Goal: Information Seeking & Learning: Learn about a topic

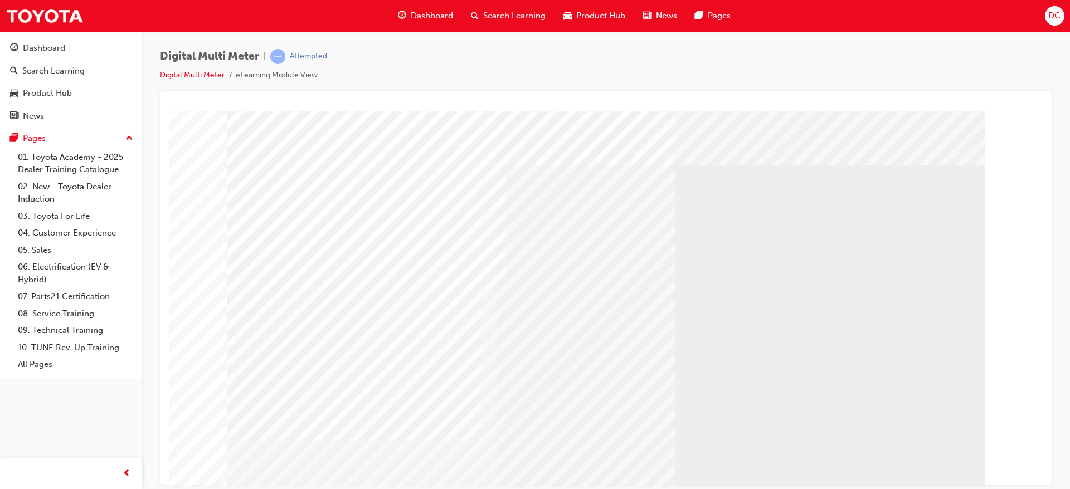
scroll to position [41, 0]
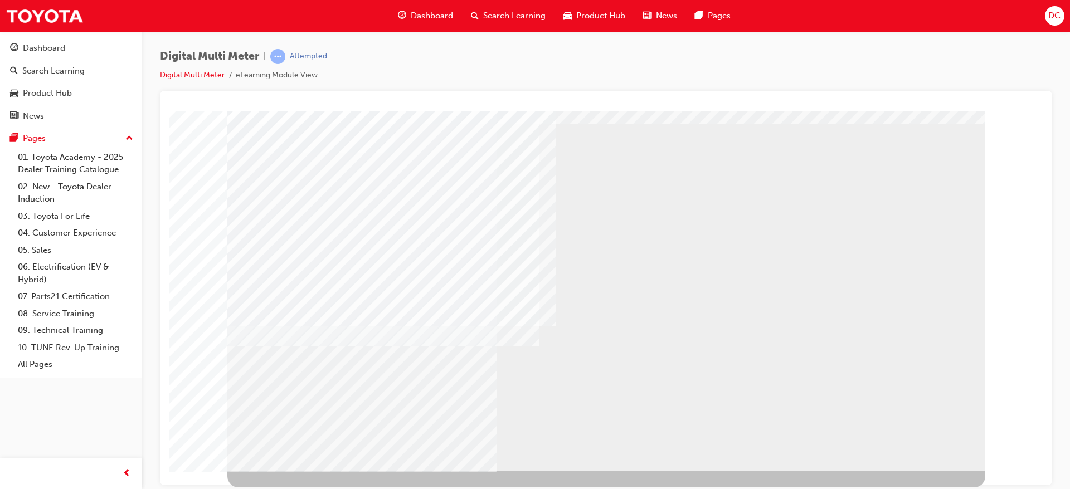
scroll to position [0, 0]
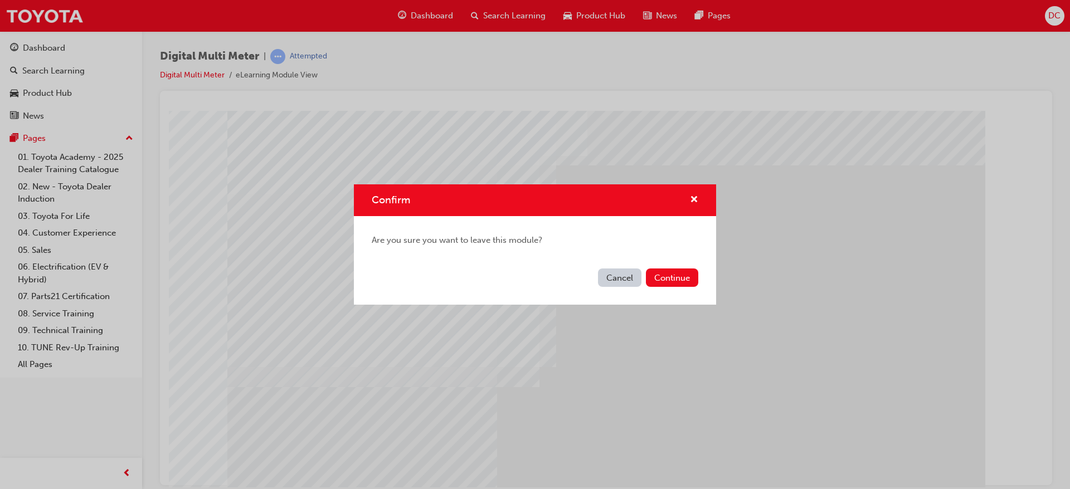
click at [593, 356] on div "Confirm Are you sure you want to leave this module? Cancel Continue" at bounding box center [535, 244] width 1070 height 489
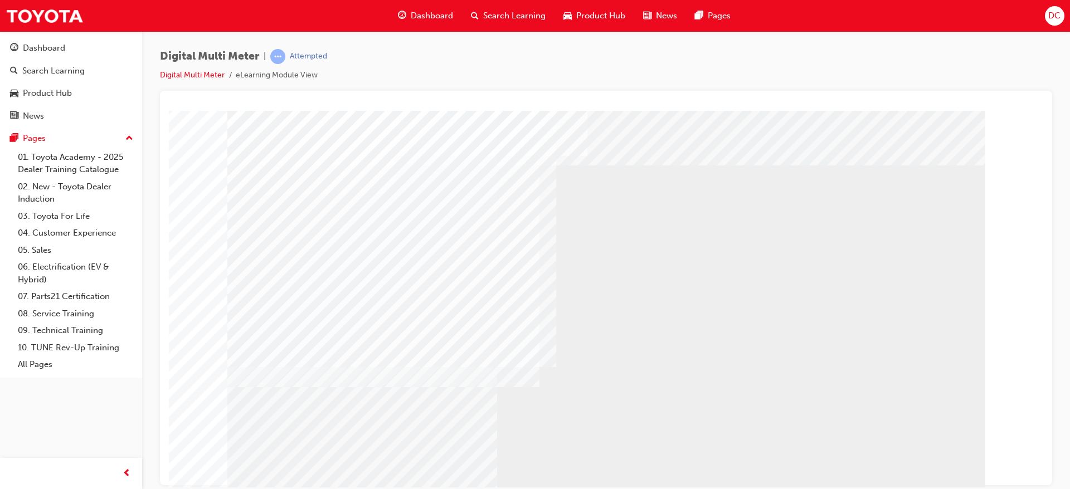
scroll to position [41, 0]
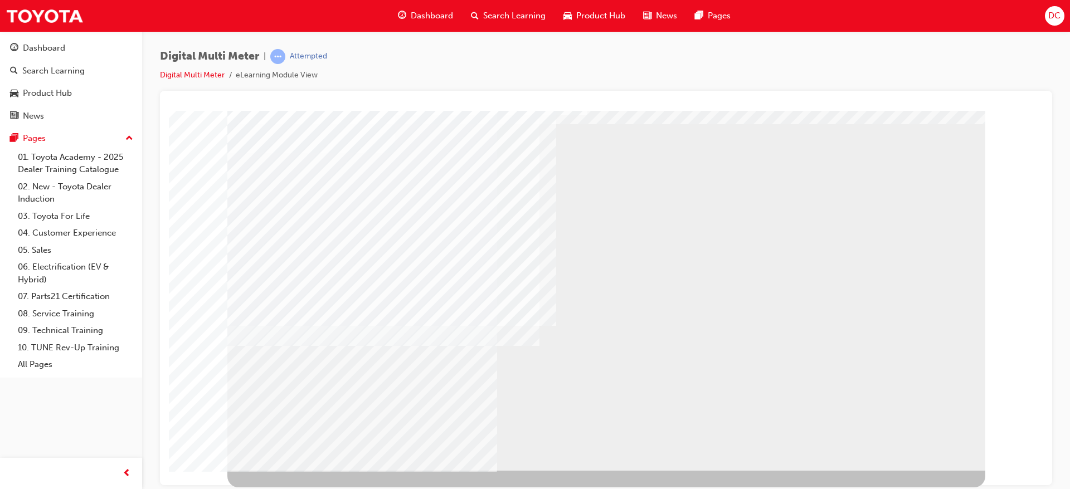
drag, startPoint x: 704, startPoint y: 414, endPoint x: 511, endPoint y: 368, distance: 198.8
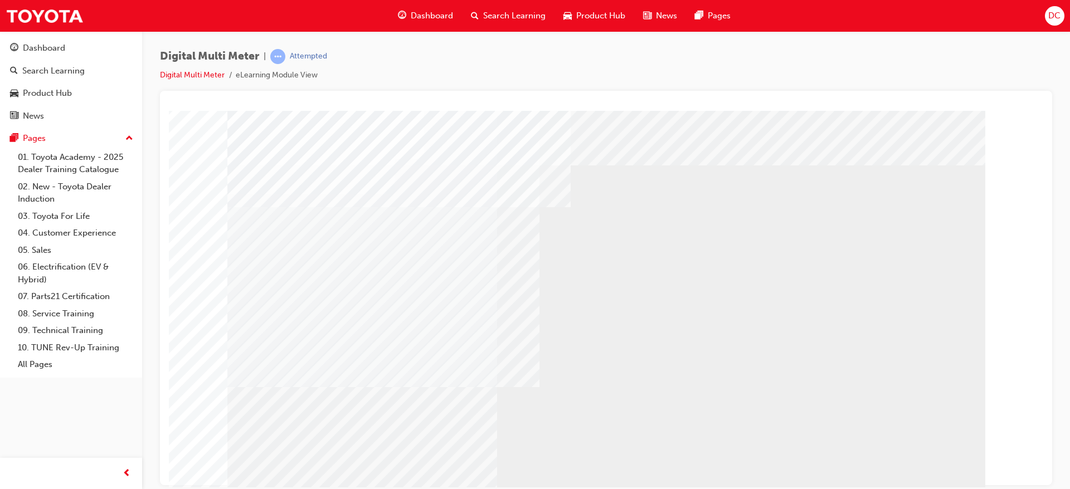
select select
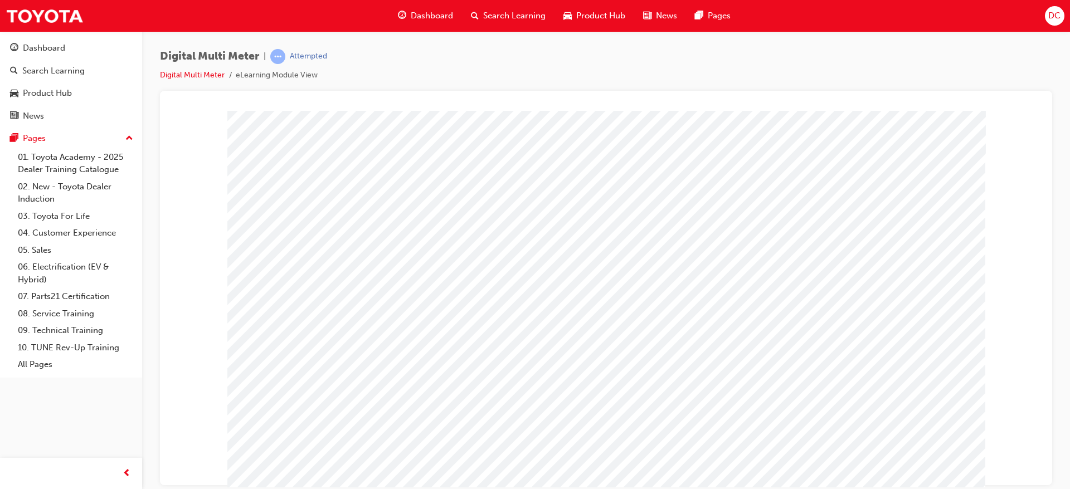
click at [633, 230] on span at bounding box center [629, 234] width 7 height 9
click at [648, 278] on img at bounding box center [666, 272] width 36 height 15
select select "3.233"
click at [613, 263] on span at bounding box center [609, 262] width 7 height 9
click at [628, 283] on img at bounding box center [642, 283] width 28 height 15
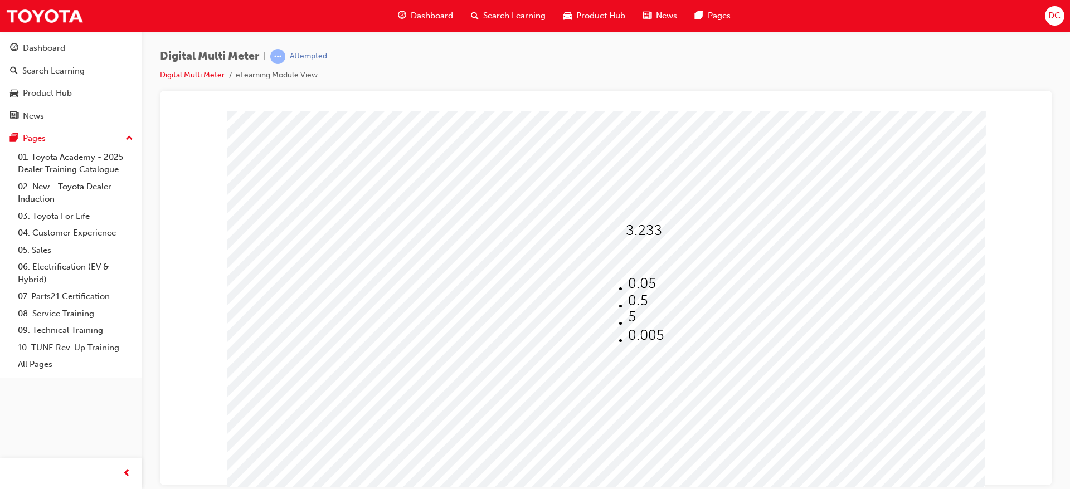
select select "0.05"
click at [606, 259] on span at bounding box center [606, 262] width 0 height 9
click at [639, 276] on img at bounding box center [642, 283] width 28 height 15
click at [639, 290] on img at bounding box center [635, 286] width 7 height 15
click at [663, 327] on img at bounding box center [672, 328] width 36 height 15
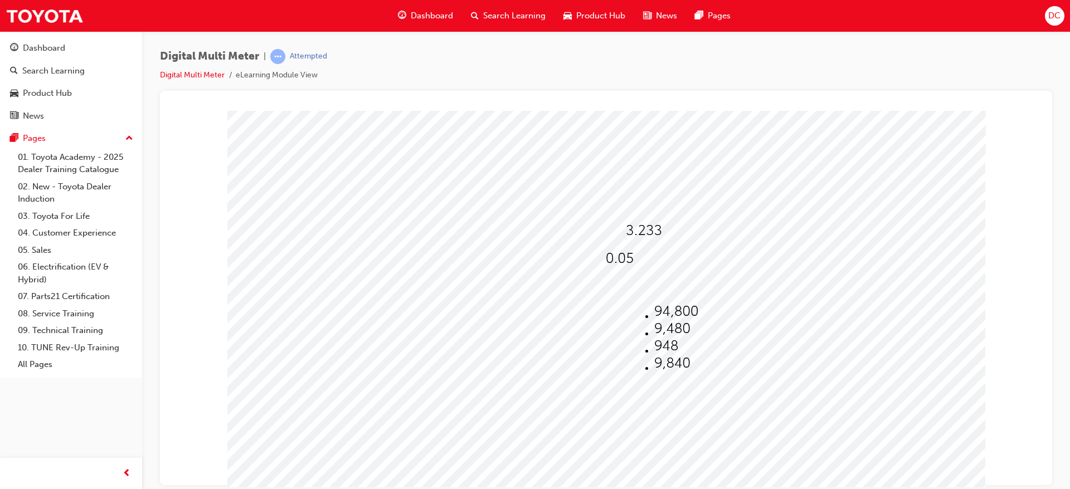
select select "9,480"
click at [632, 317] on span at bounding box center [632, 318] width 0 height 9
click at [658, 352] on img at bounding box center [666, 356] width 24 height 15
select select "270"
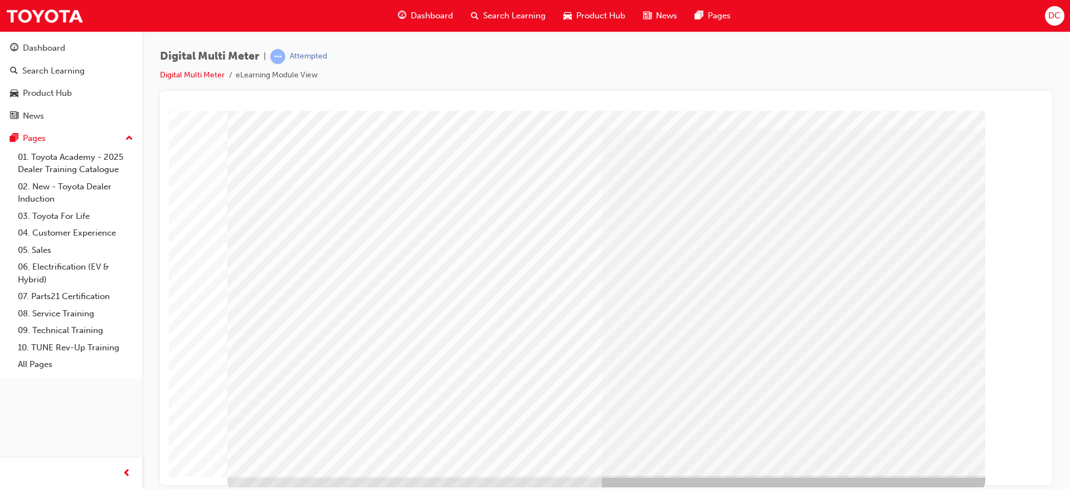
scroll to position [41, 0]
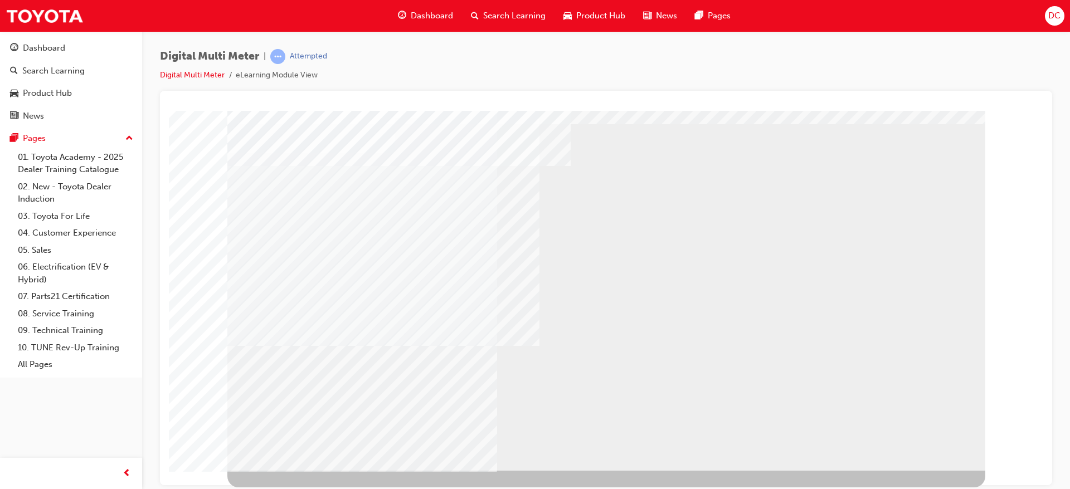
select select
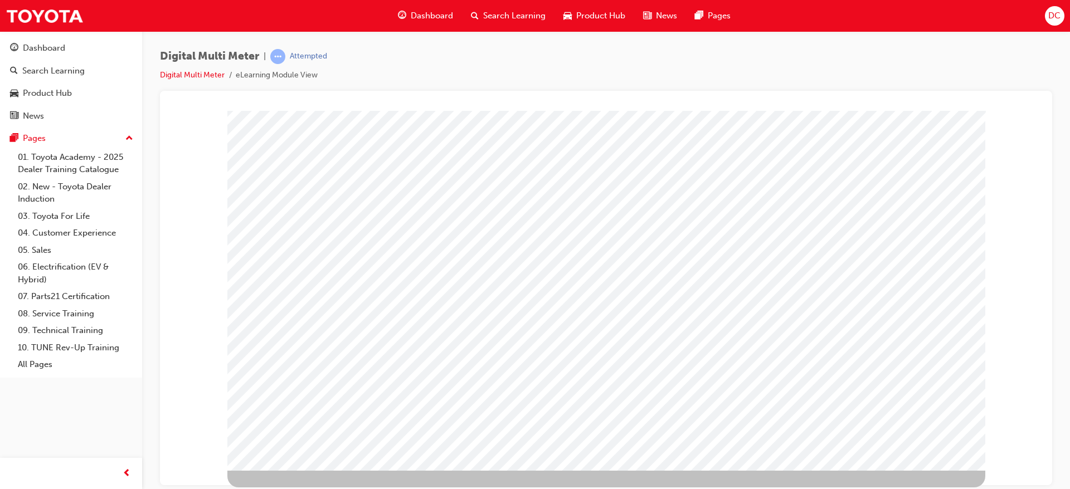
scroll to position [0, 0]
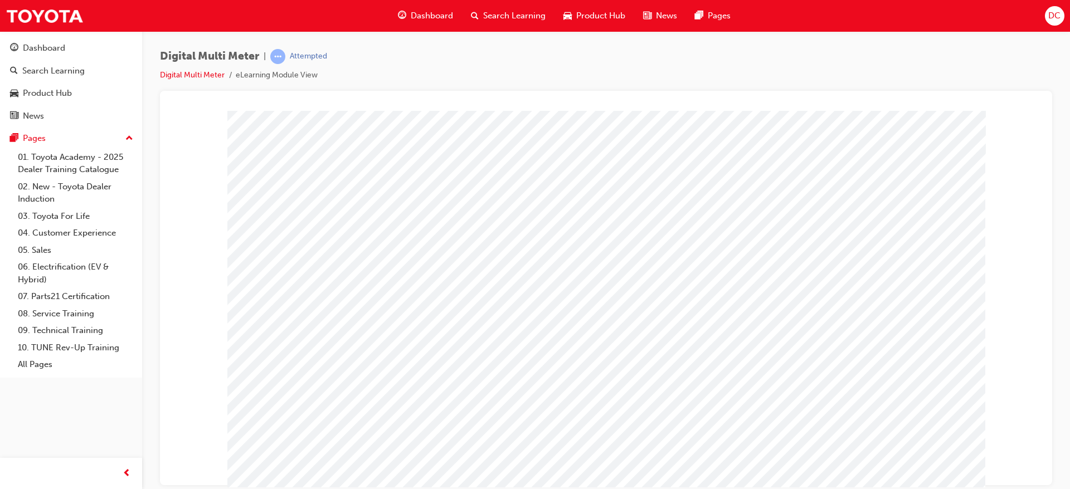
click at [630, 230] on span at bounding box center [630, 234] width 0 height 9
click at [652, 297] on img at bounding box center [669, 290] width 34 height 15
select select "9.416"
click at [612, 258] on span at bounding box center [612, 262] width 0 height 9
click at [638, 323] on img at bounding box center [648, 318] width 28 height 15
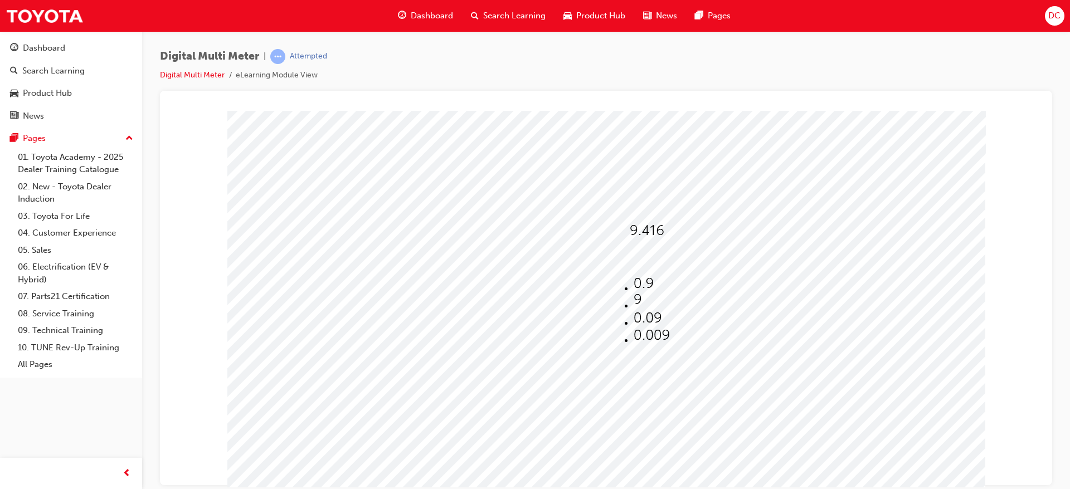
select select "0.09"
click at [638, 287] on span at bounding box center [638, 290] width 0 height 9
click at [671, 370] on img at bounding box center [678, 363] width 36 height 15
select select "6,300"
click at [633, 316] on span at bounding box center [633, 318] width 0 height 9
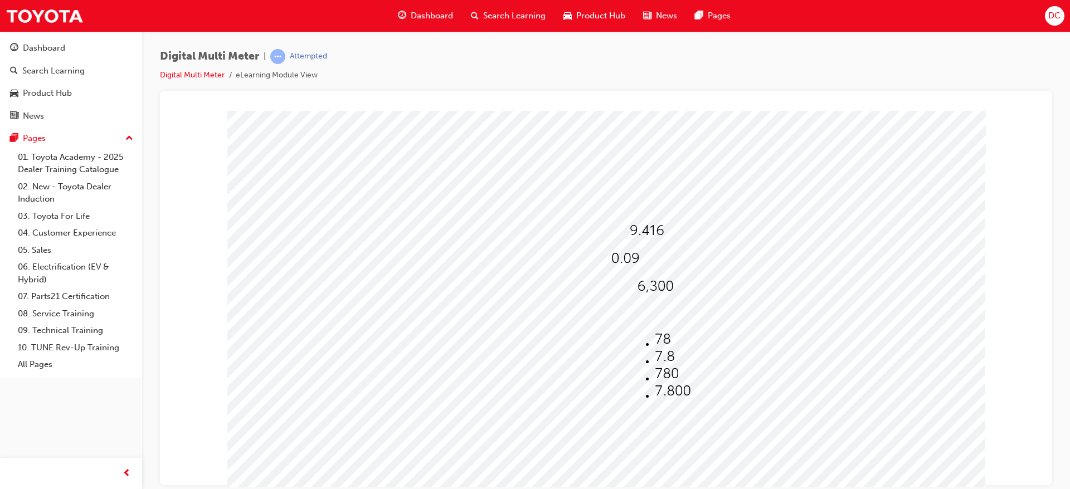
click at [633, 314] on span at bounding box center [633, 318] width 0 height 9
click at [655, 381] on img at bounding box center [667, 373] width 24 height 15
select select "780"
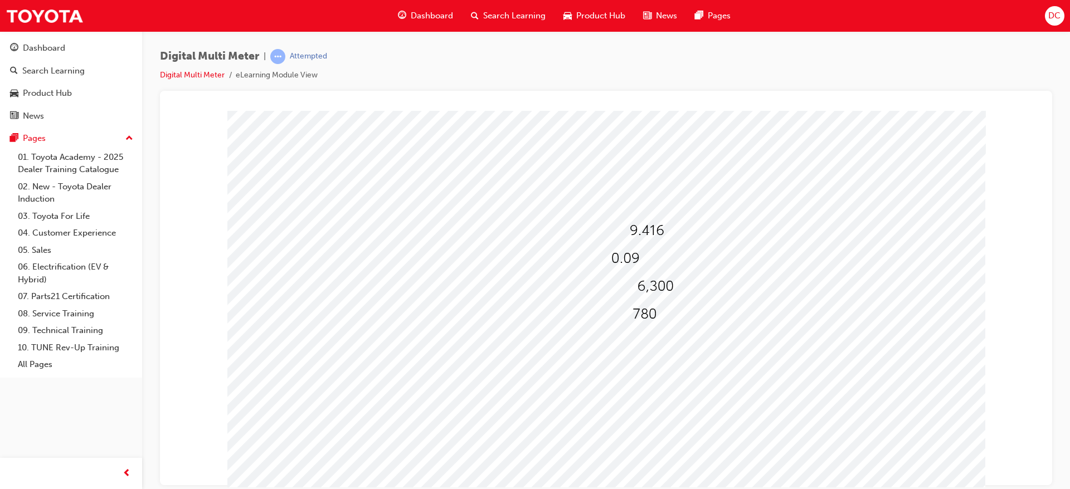
click at [618, 454] on div at bounding box center [606, 310] width 758 height 401
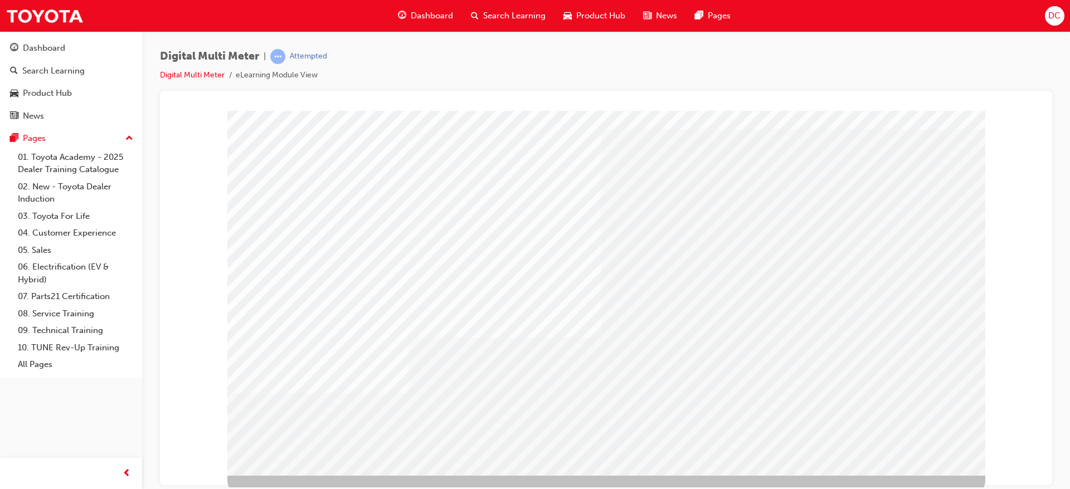
scroll to position [41, 0]
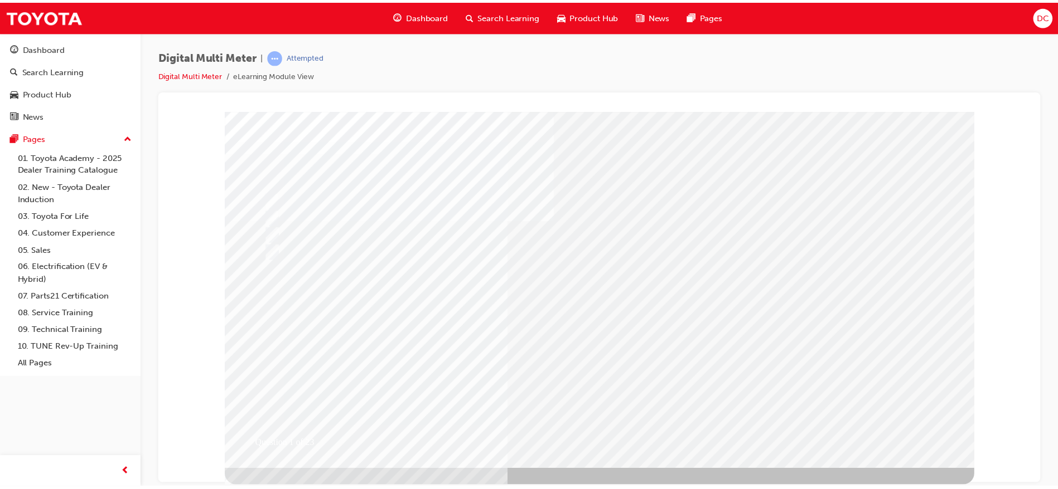
scroll to position [0, 0]
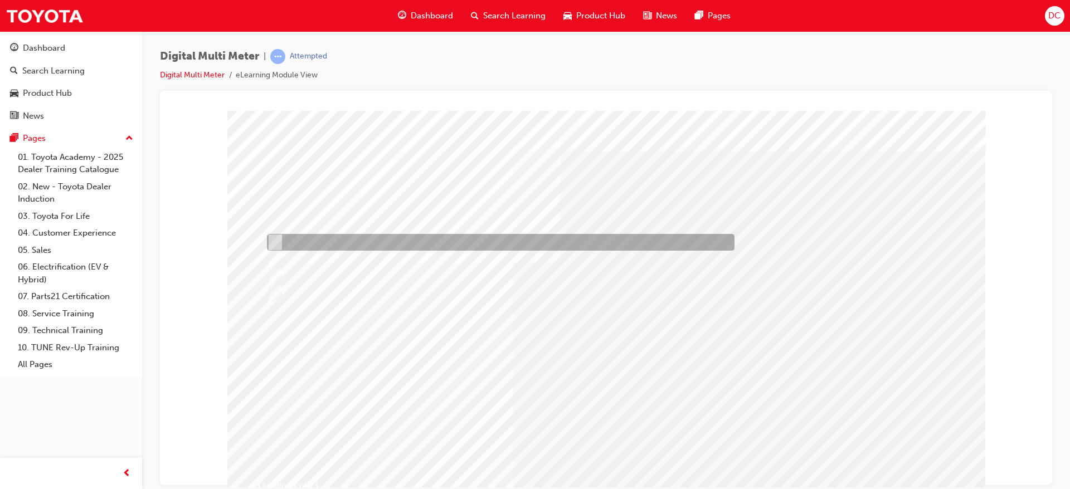
click at [276, 237] on input "Millivolts (DC), Ohms, Diode Check" at bounding box center [273, 242] width 12 height 12
radio input "true"
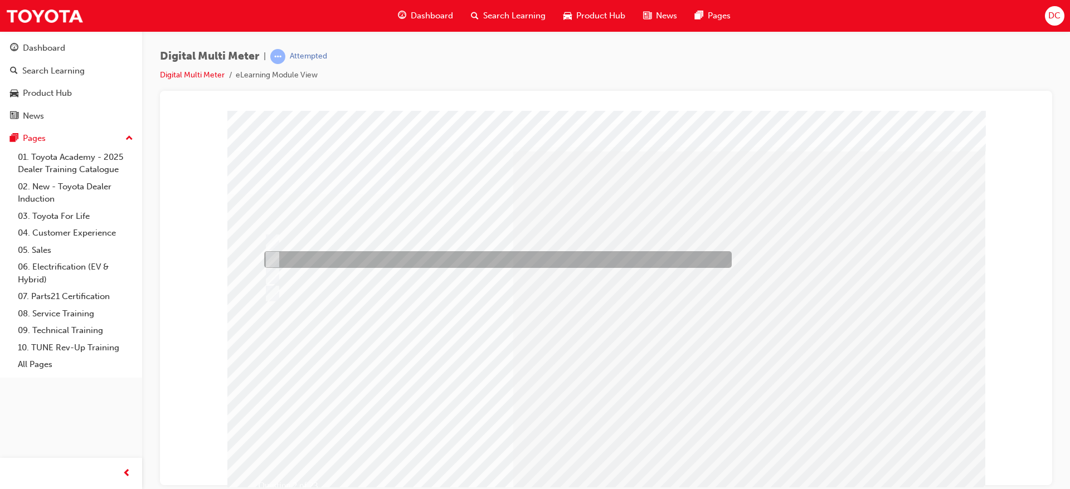
click at [275, 260] on input "Probe the front of the connector" at bounding box center [270, 260] width 12 height 12
radio input "true"
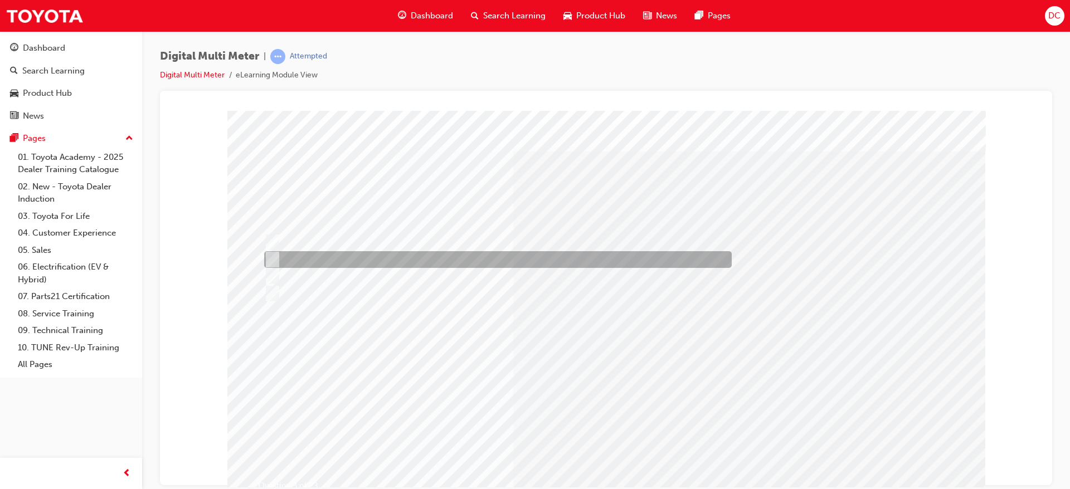
click at [266, 259] on input "Terminal spread and electrical issues" at bounding box center [270, 260] width 12 height 12
radio input "true"
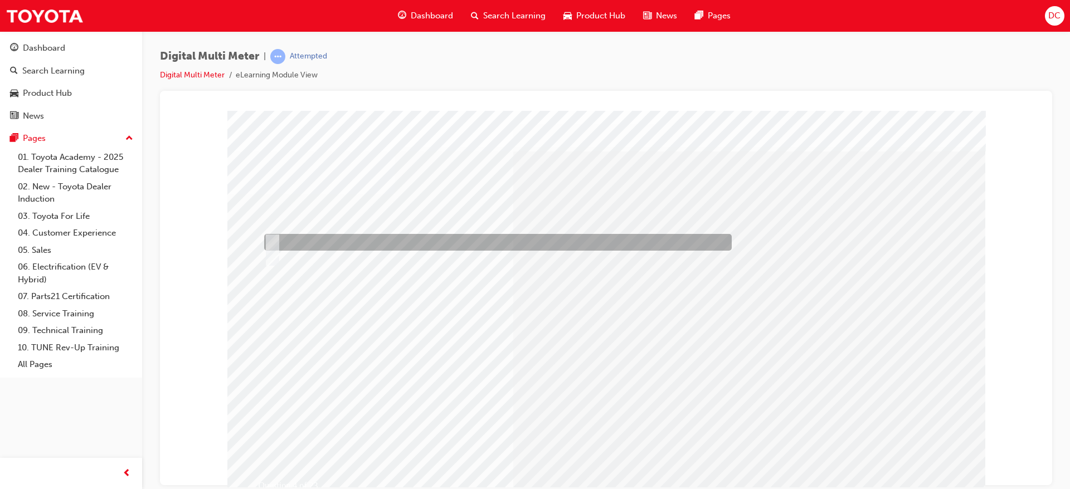
click at [274, 240] on input "True" at bounding box center [270, 242] width 12 height 12
radio input "true"
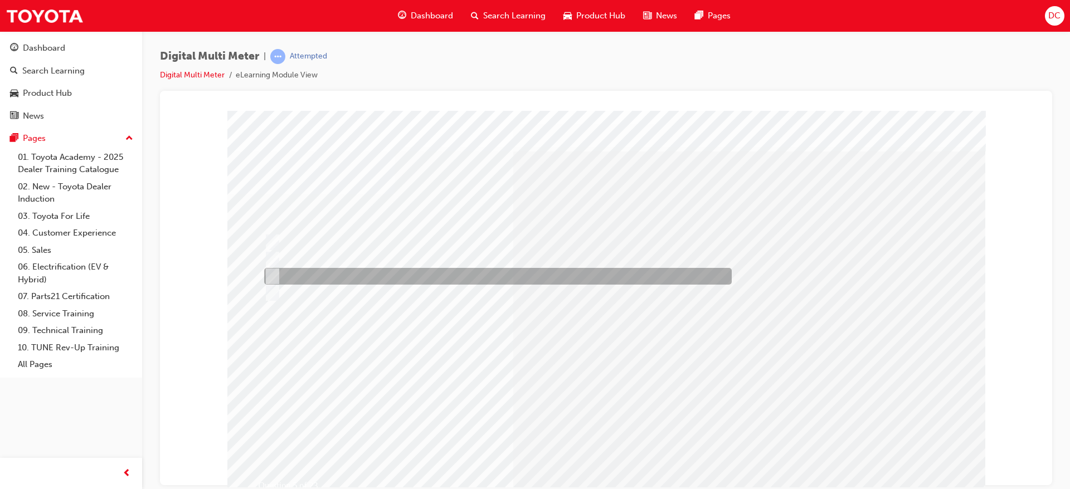
click at [267, 271] on input "Red in V/Ω/Diode & Black in COM port" at bounding box center [270, 276] width 12 height 12
radio input "true"
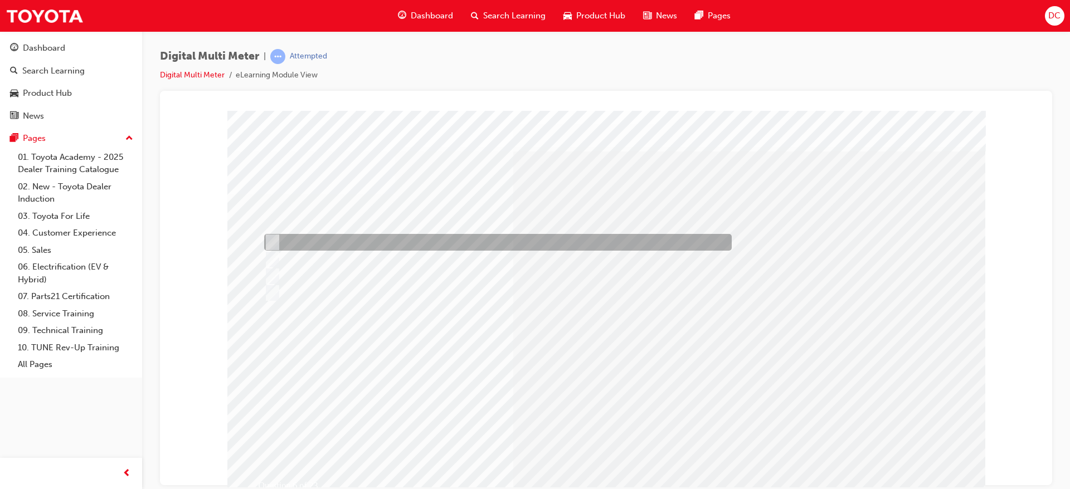
click at [273, 237] on input "Source, Available, Drop" at bounding box center [270, 242] width 12 height 12
radio input "true"
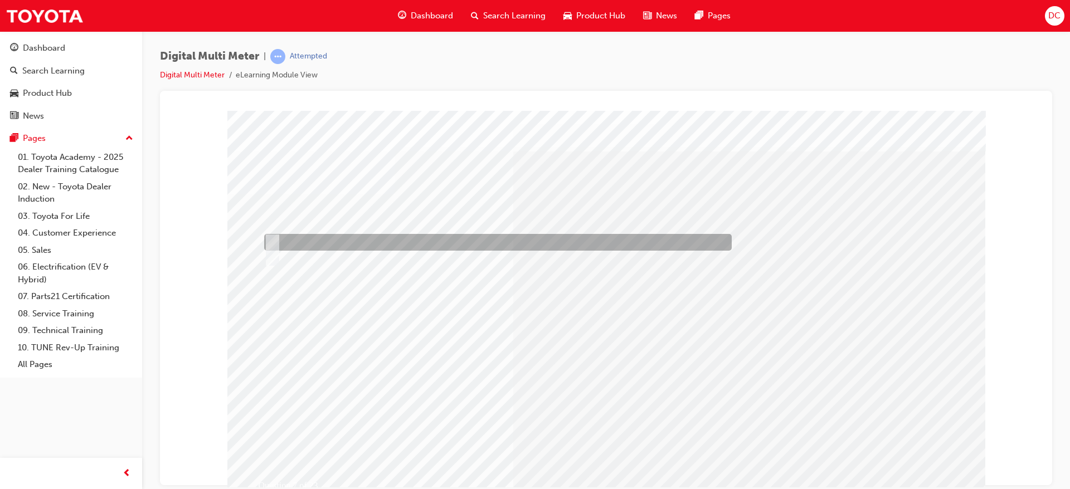
click at [274, 241] on input "True" at bounding box center [270, 242] width 12 height 12
radio input "true"
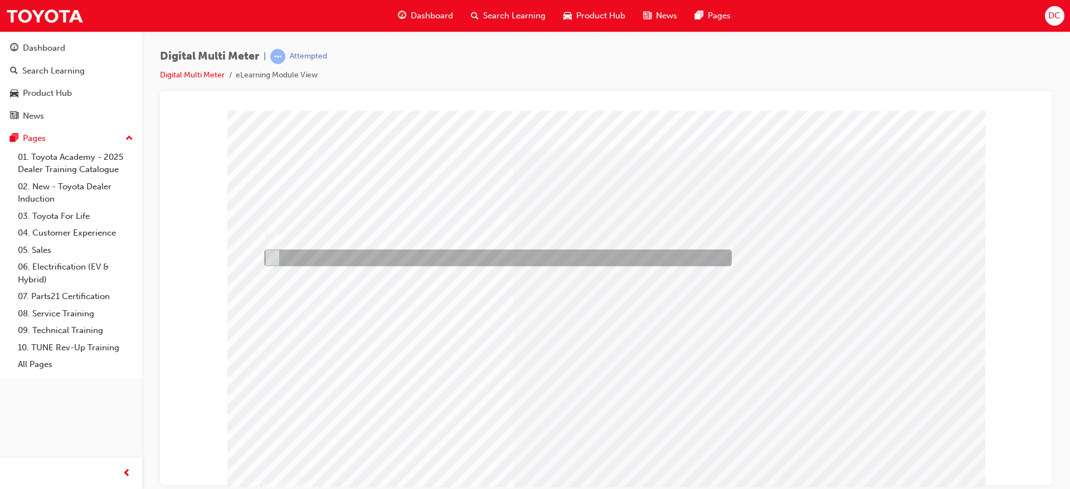
click at [270, 251] on div at bounding box center [495, 258] width 468 height 17
radio input "true"
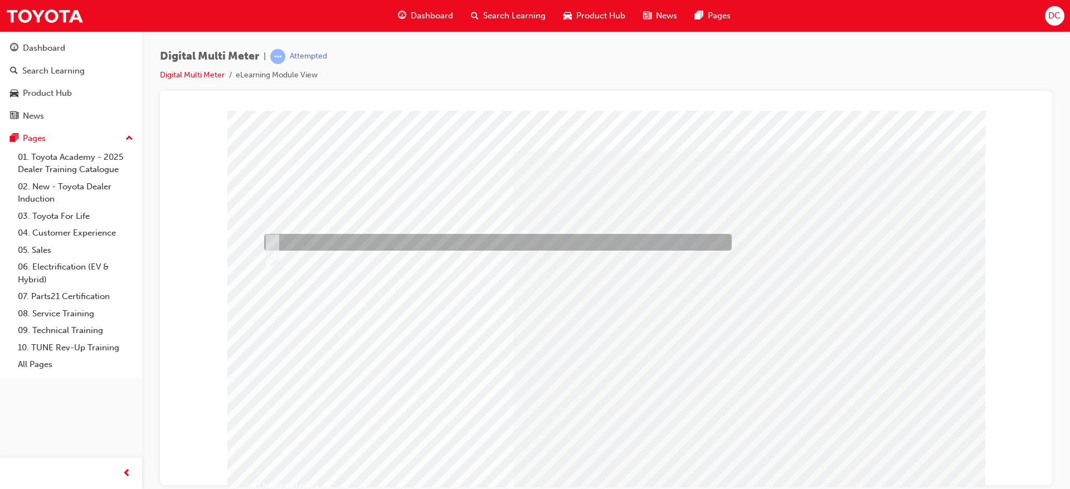
click at [278, 240] on div at bounding box center [495, 242] width 468 height 17
radio input "true"
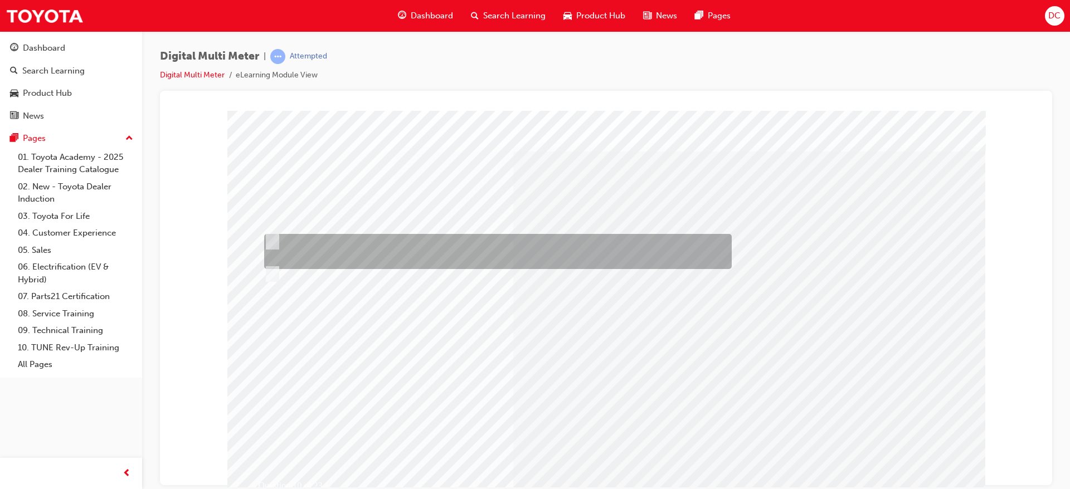
click at [273, 242] on input "Between any two points in a circuit; between any point in a circuit and ground,…" at bounding box center [270, 242] width 12 height 12
radio input "true"
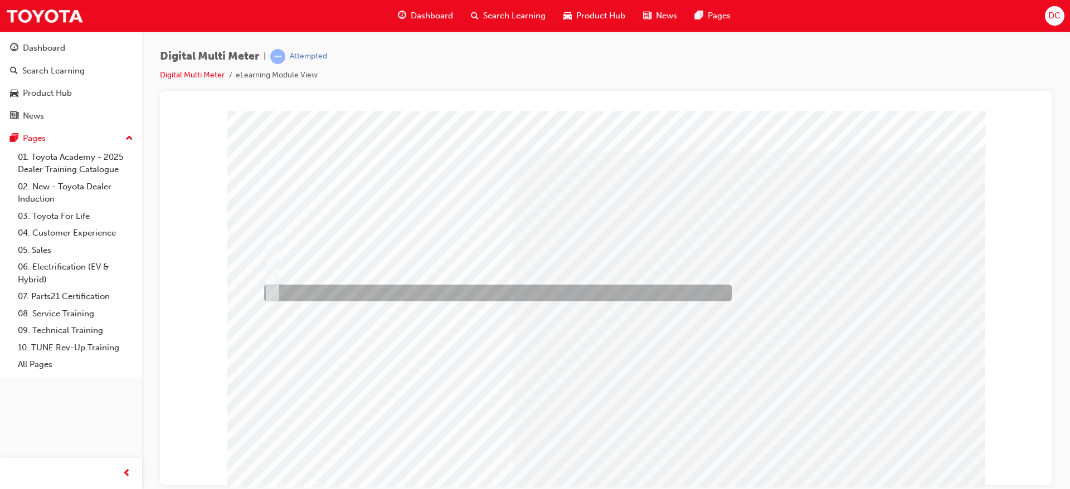
click at [266, 293] on input "The Test lead connections are reversed" at bounding box center [270, 293] width 12 height 12
radio input "true"
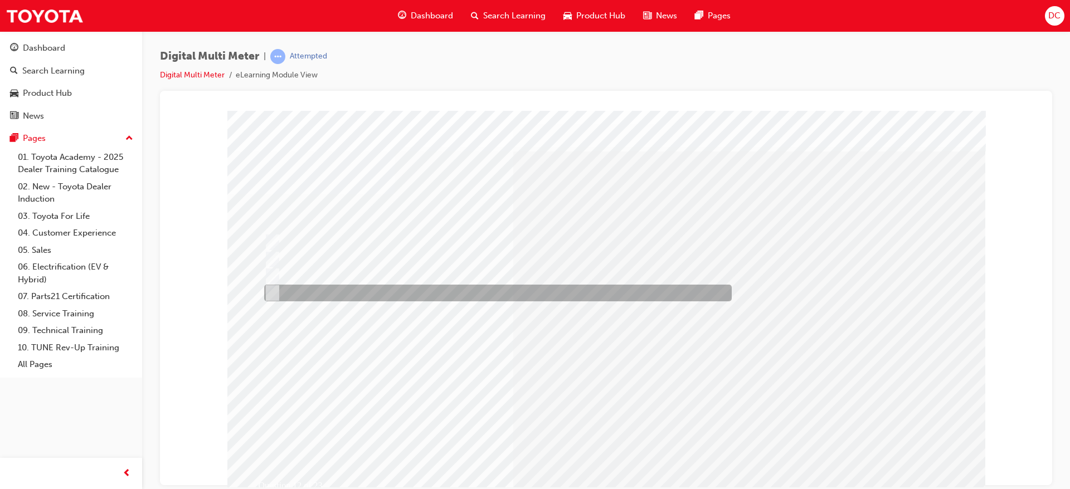
click at [274, 294] on input "All of the above" at bounding box center [270, 293] width 12 height 12
radio input "true"
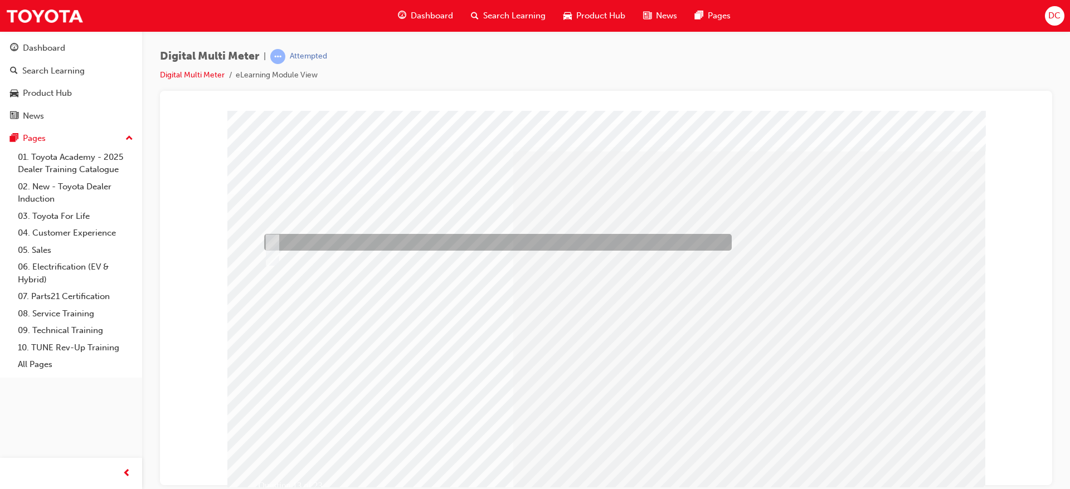
click at [271, 238] on input "True" at bounding box center [270, 242] width 12 height 12
radio input "true"
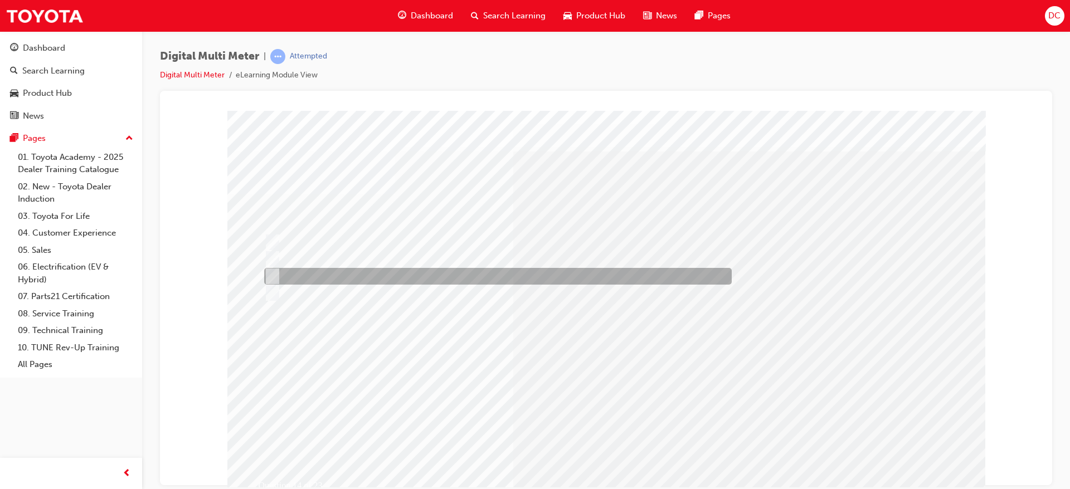
click at [271, 275] on input "Amps or Milliamps" at bounding box center [270, 276] width 12 height 12
radio input "true"
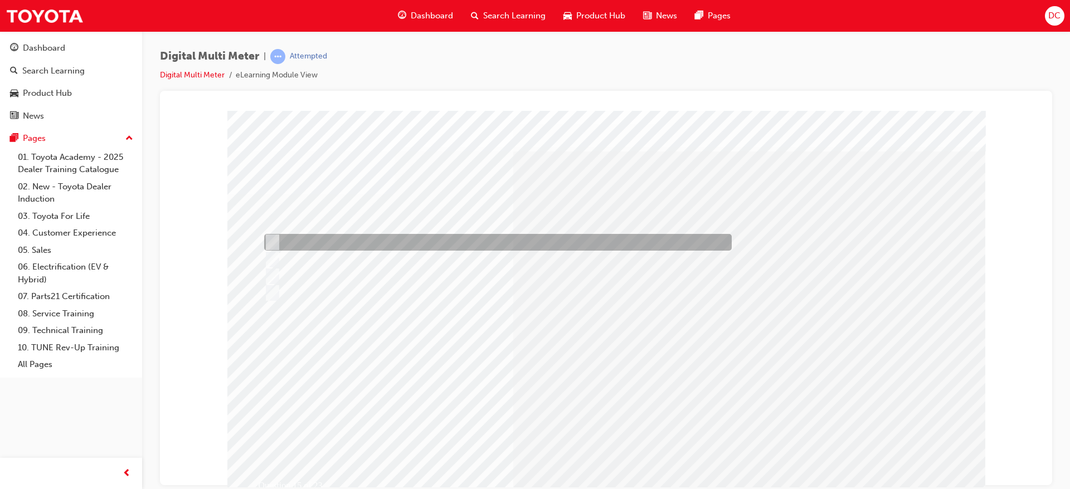
click at [268, 240] on input "An unwanted load that draws current when the ignition switch is turned to OFF" at bounding box center [270, 242] width 12 height 12
radio input "true"
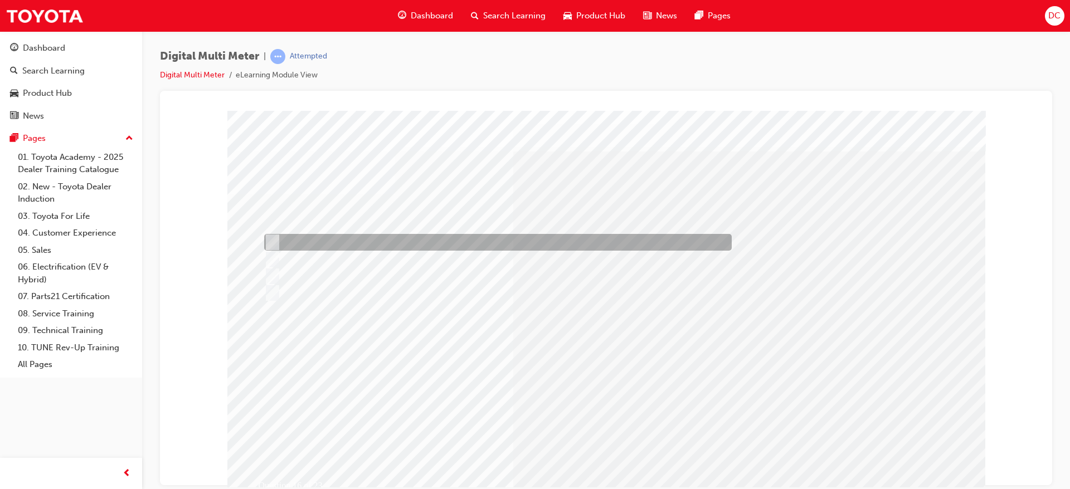
click at [273, 241] on input "By pinching the wire between the clamp jaws and detecting current flow" at bounding box center [270, 242] width 12 height 12
radio input "true"
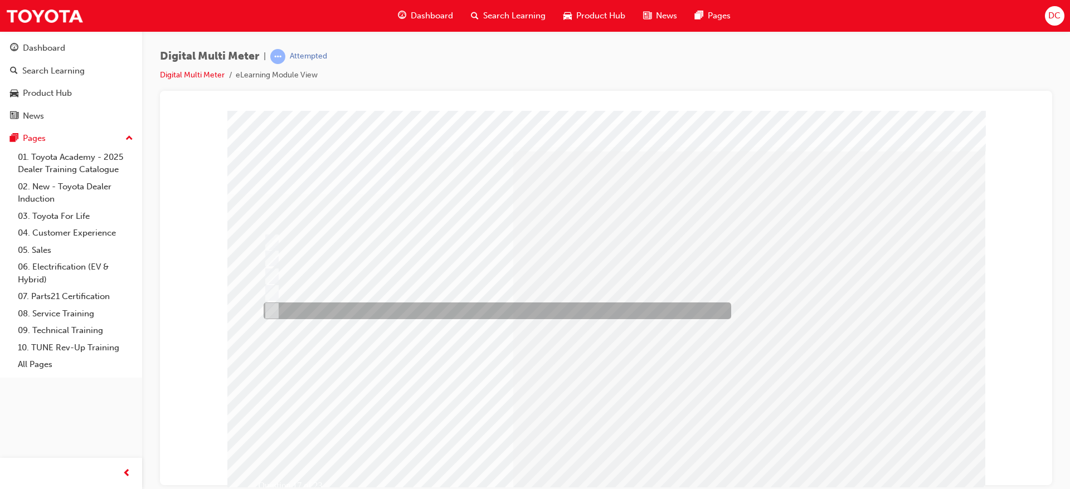
click at [269, 310] on input "All of the above" at bounding box center [270, 311] width 12 height 12
radio input "true"
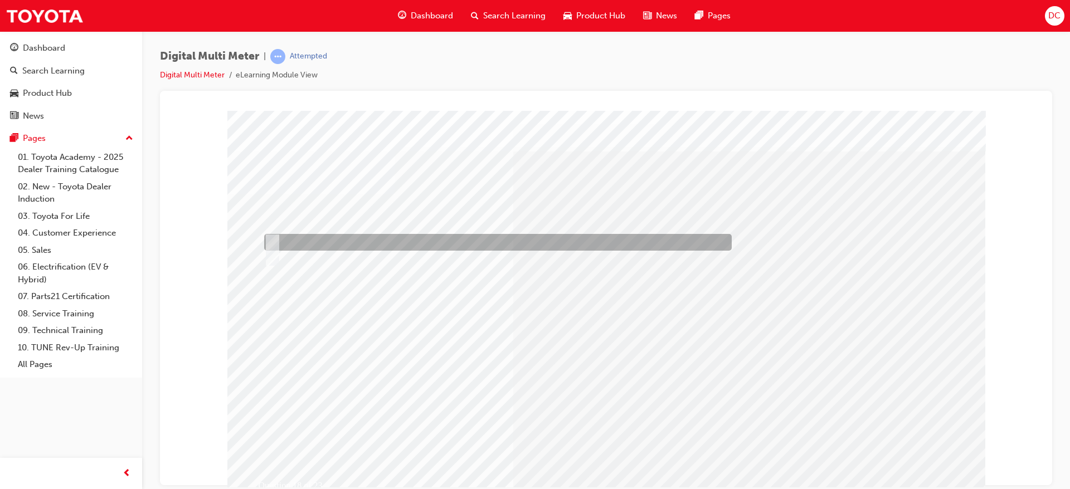
click at [275, 240] on input "True" at bounding box center [270, 242] width 12 height 12
radio input "true"
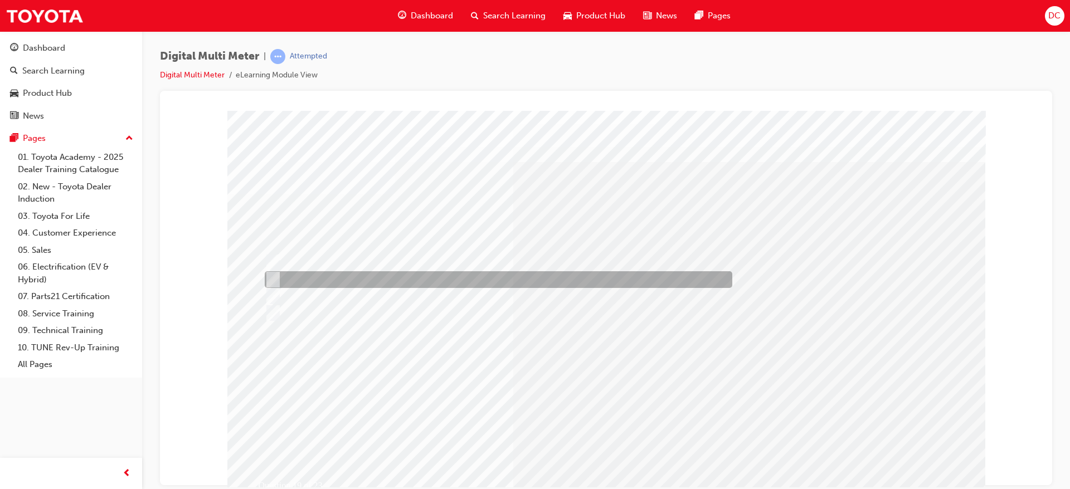
click at [276, 281] on input "2.458KΩ & 896Ω" at bounding box center [271, 280] width 12 height 12
radio input "true"
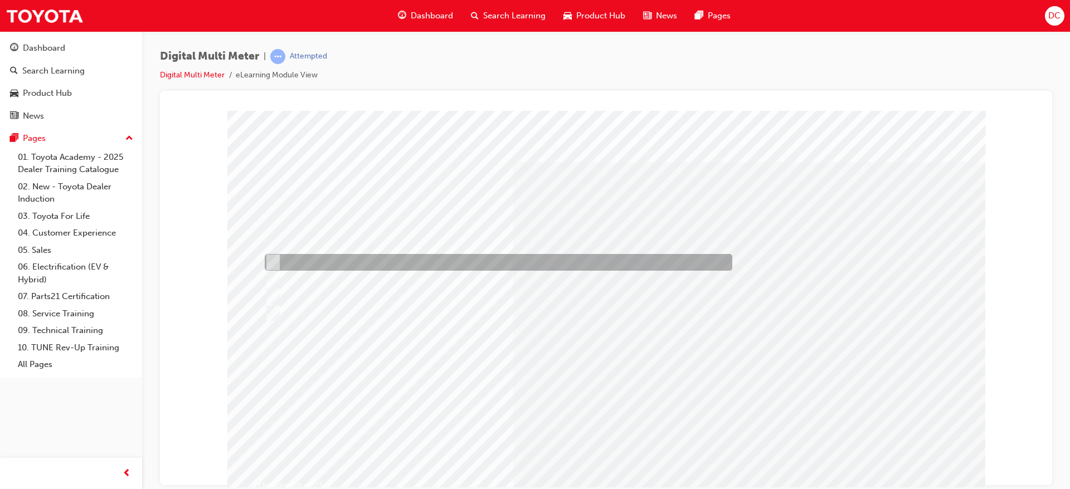
click at [282, 259] on div at bounding box center [496, 262] width 468 height 17
radio input "true"
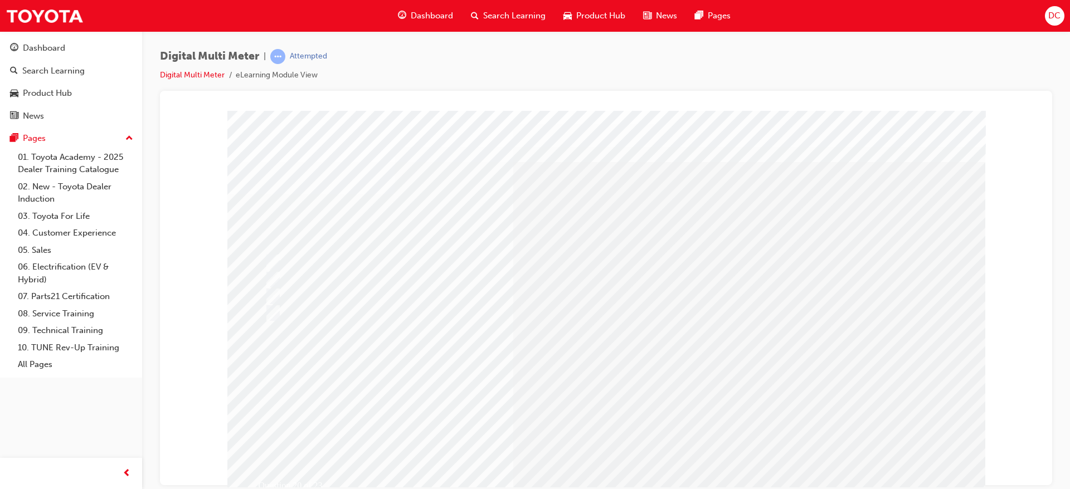
click at [262, 322] on input "radio" at bounding box center [257, 322] width 12 height 12
radio input "true"
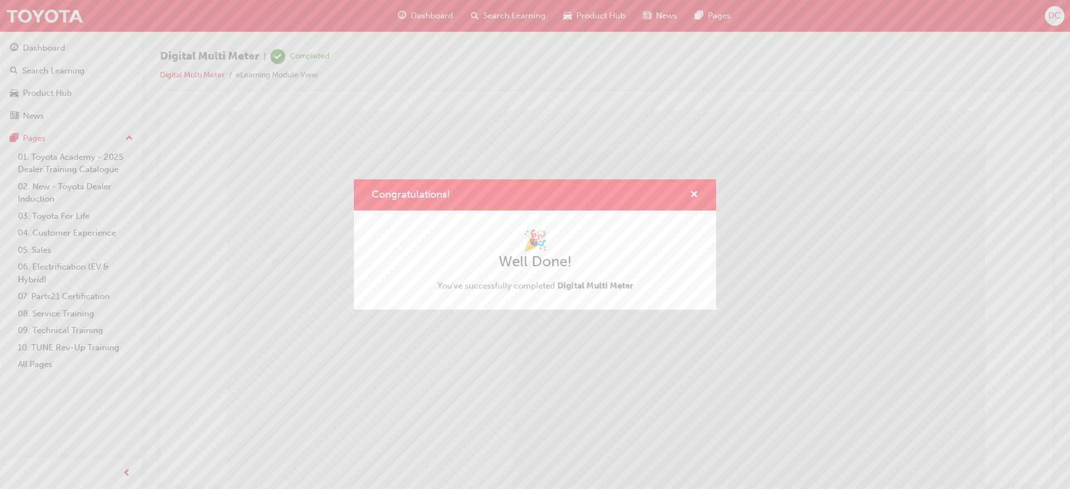
click at [266, 242] on div "Congratulations! 🎉 Well Done! You've successfully completed Digital Multi Meter" at bounding box center [535, 244] width 1070 height 489
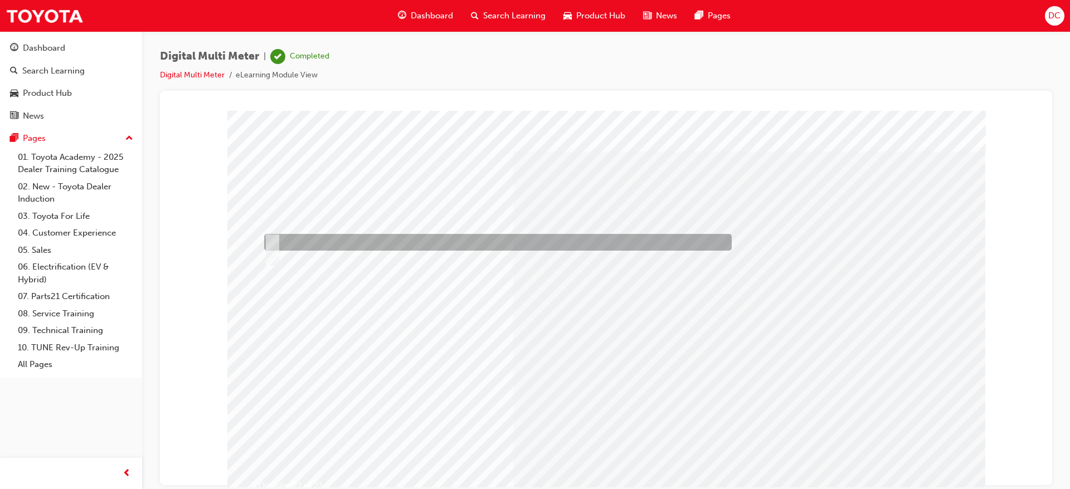
click at [275, 239] on input "True" at bounding box center [270, 242] width 12 height 12
radio input "true"
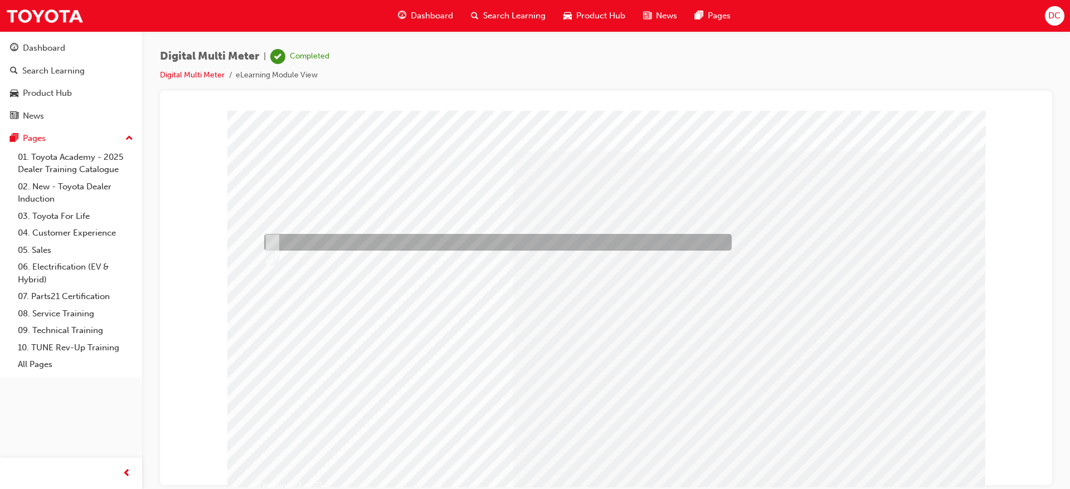
click at [273, 244] on input "True" at bounding box center [270, 242] width 12 height 12
radio input "true"
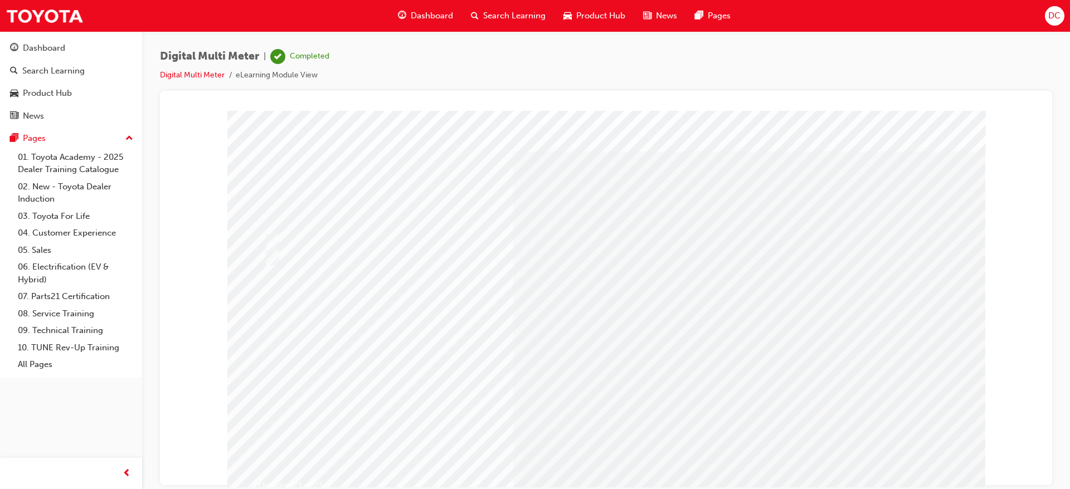
click at [432, 15] on span "Dashboard" at bounding box center [432, 15] width 42 height 13
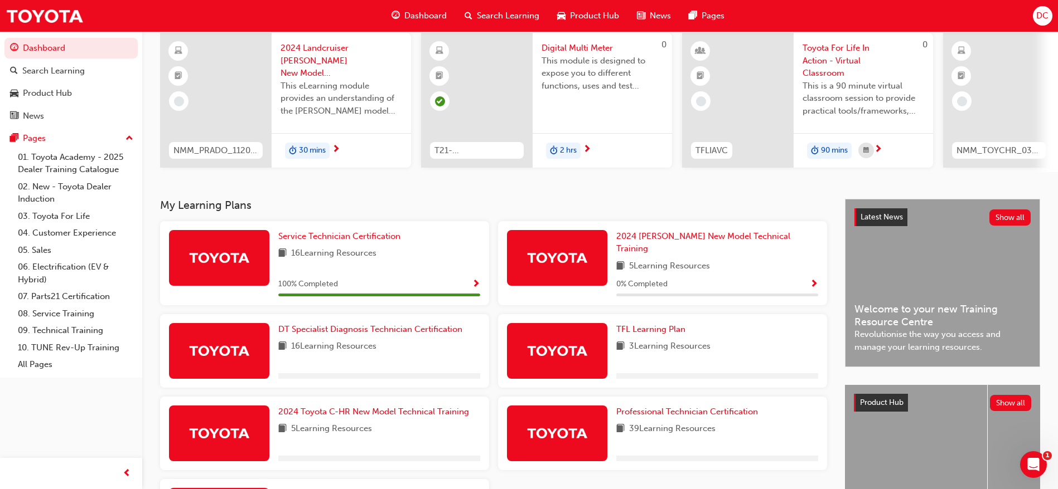
scroll to position [100, 0]
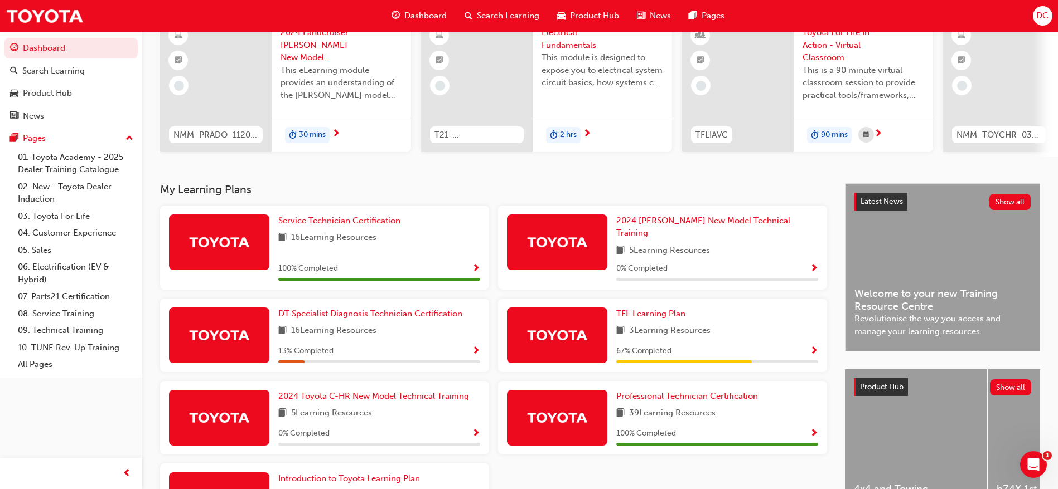
click at [478, 347] on span "Show Progress" at bounding box center [476, 352] width 8 height 10
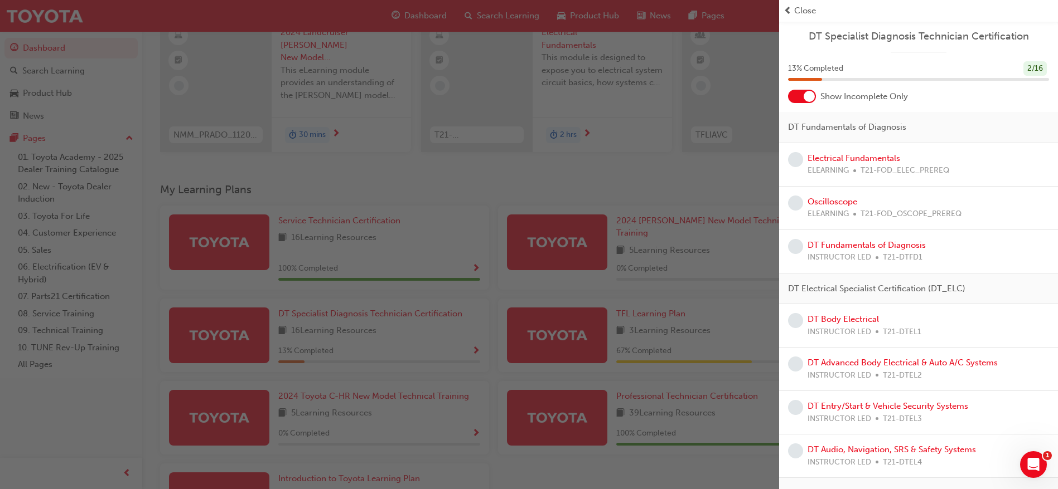
click at [677, 167] on div "button" at bounding box center [389, 244] width 779 height 489
